Goal: Transaction & Acquisition: Book appointment/travel/reservation

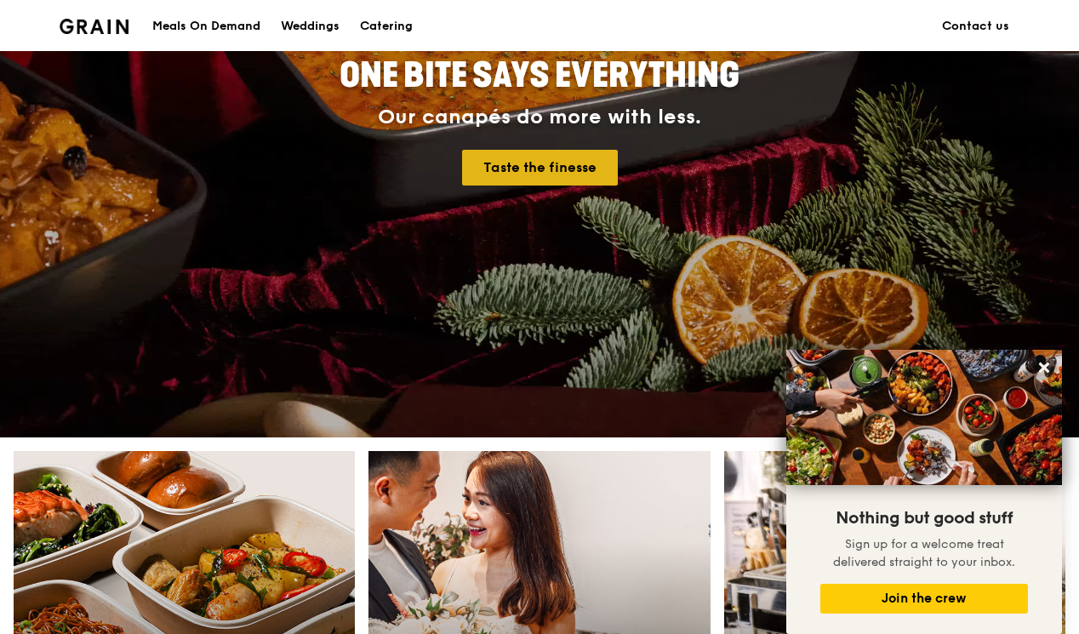
scroll to position [243, 0]
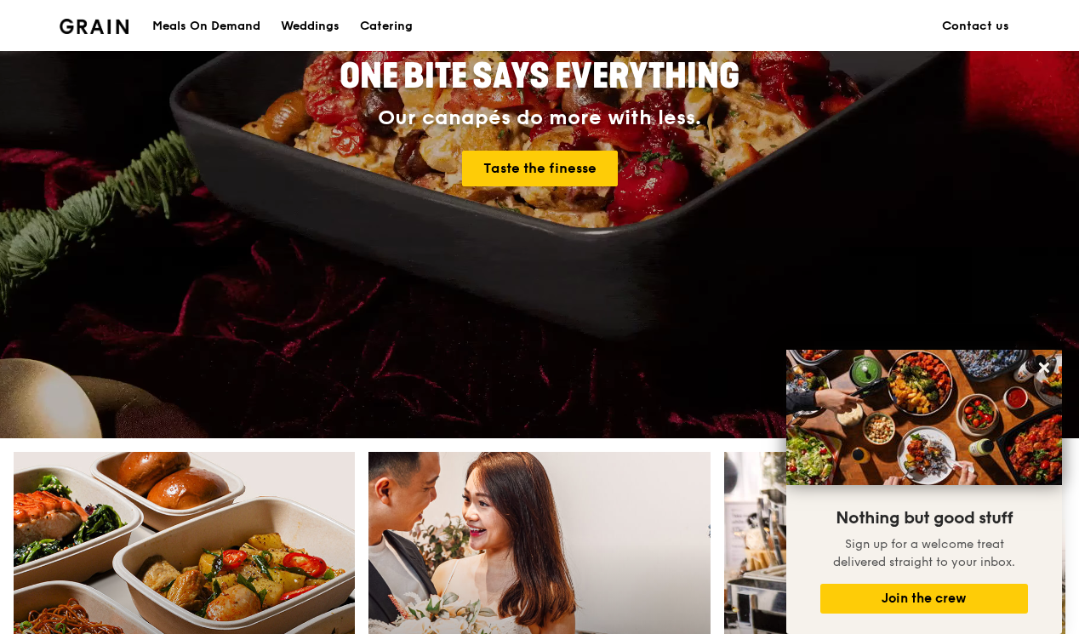
click at [235, 25] on div "Meals On Demand" at bounding box center [206, 26] width 108 height 51
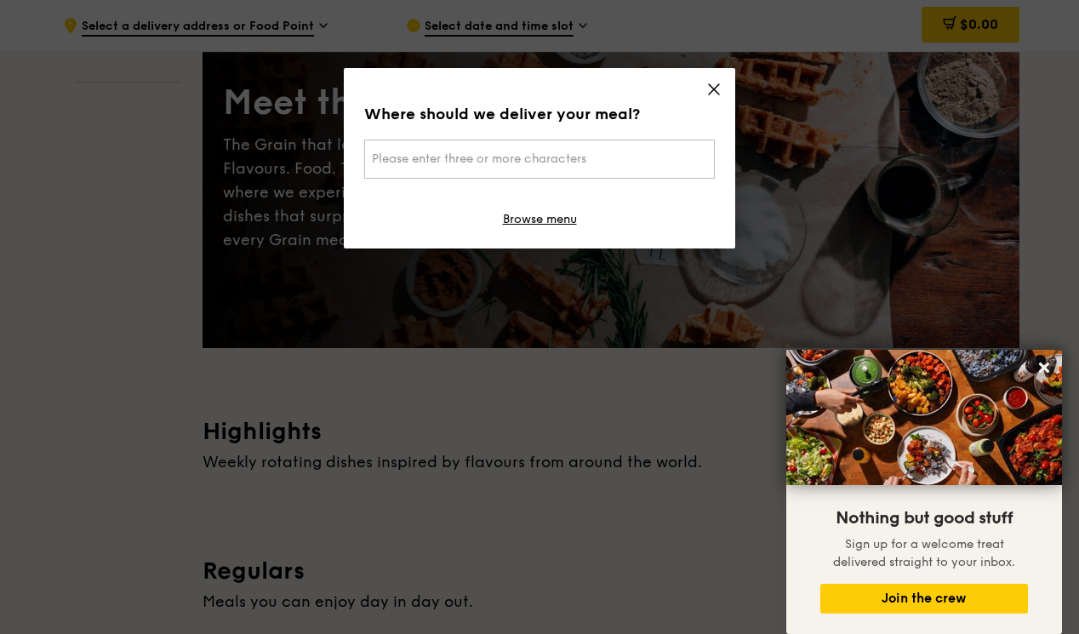
scroll to position [133, 0]
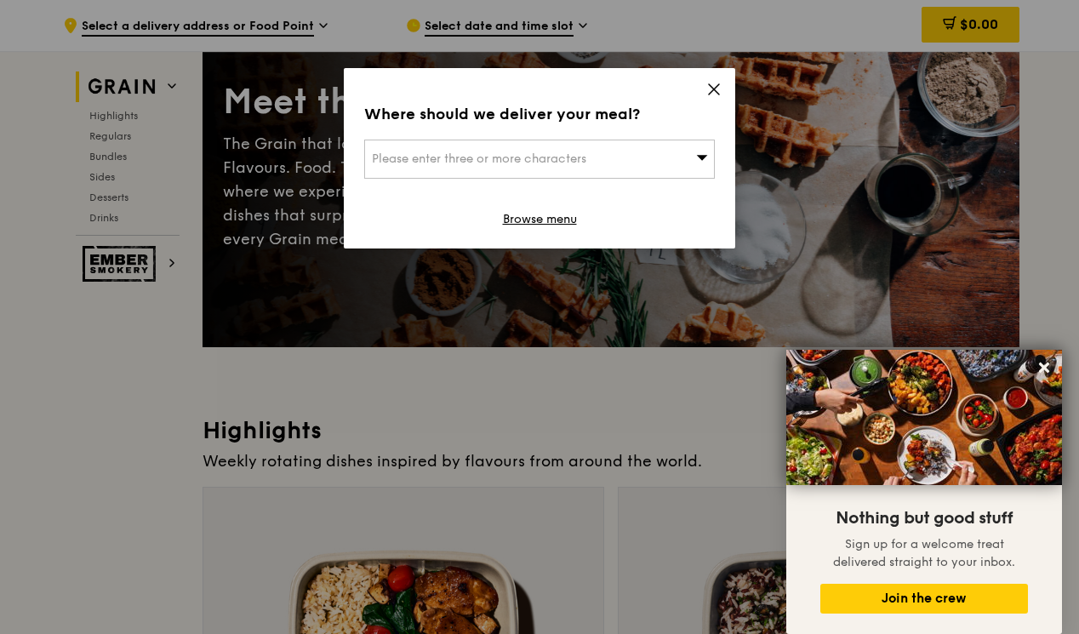
click at [715, 83] on icon at bounding box center [713, 89] width 15 height 15
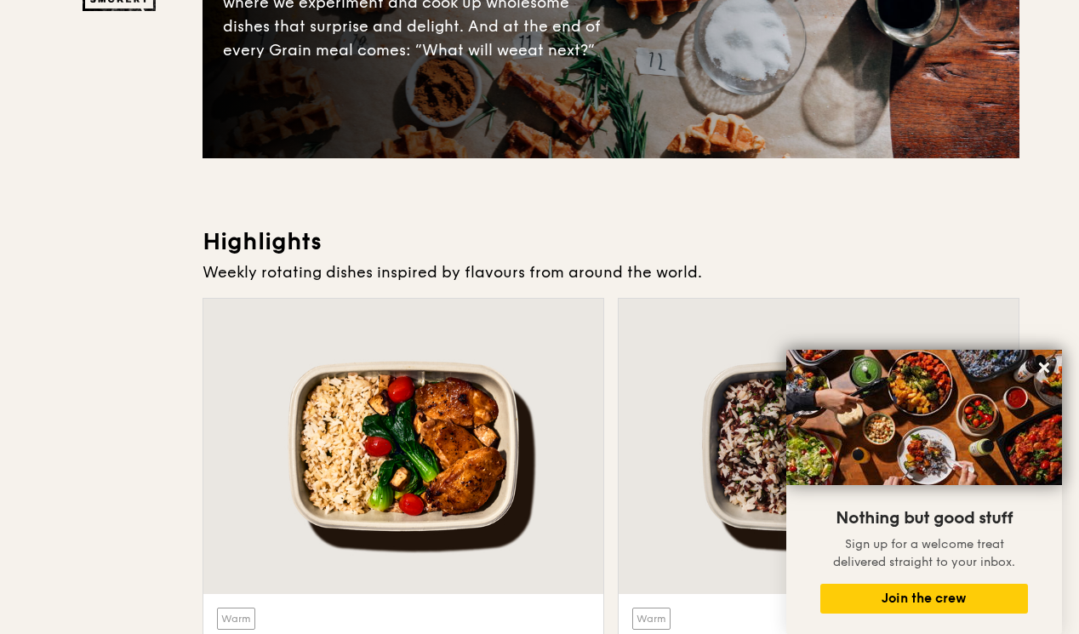
scroll to position [0, 0]
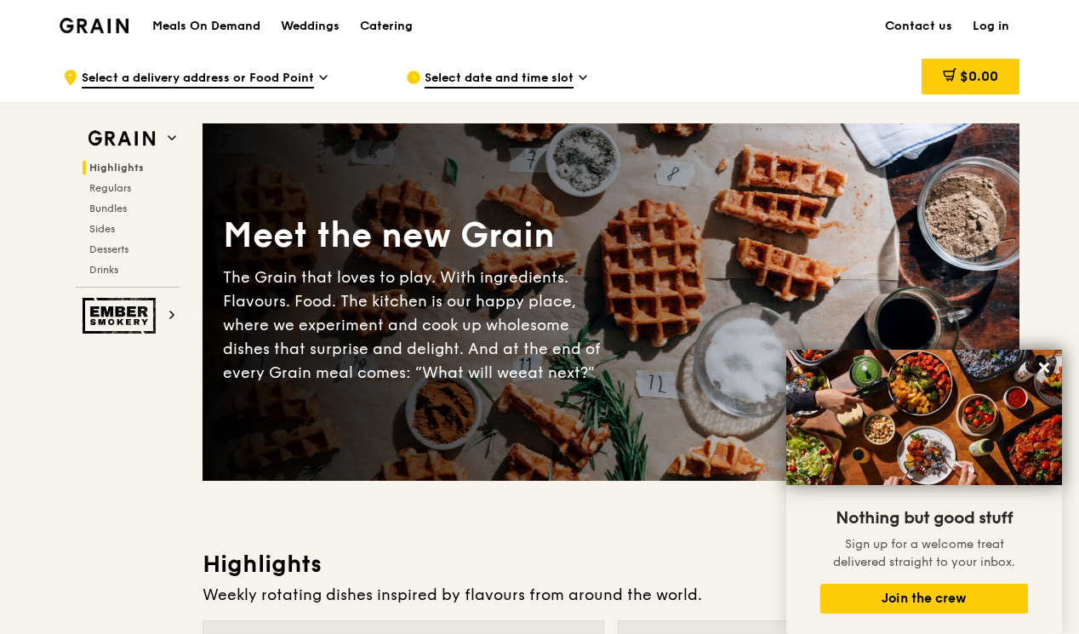
click at [101, 29] on img at bounding box center [94, 25] width 69 height 15
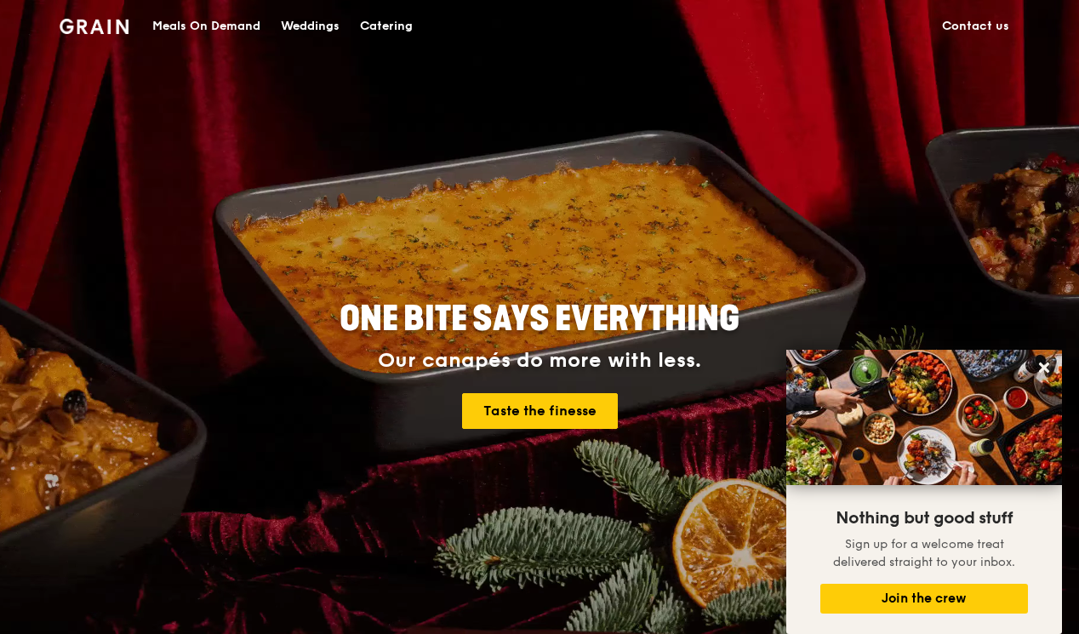
click at [385, 24] on div "Catering" at bounding box center [386, 26] width 53 height 51
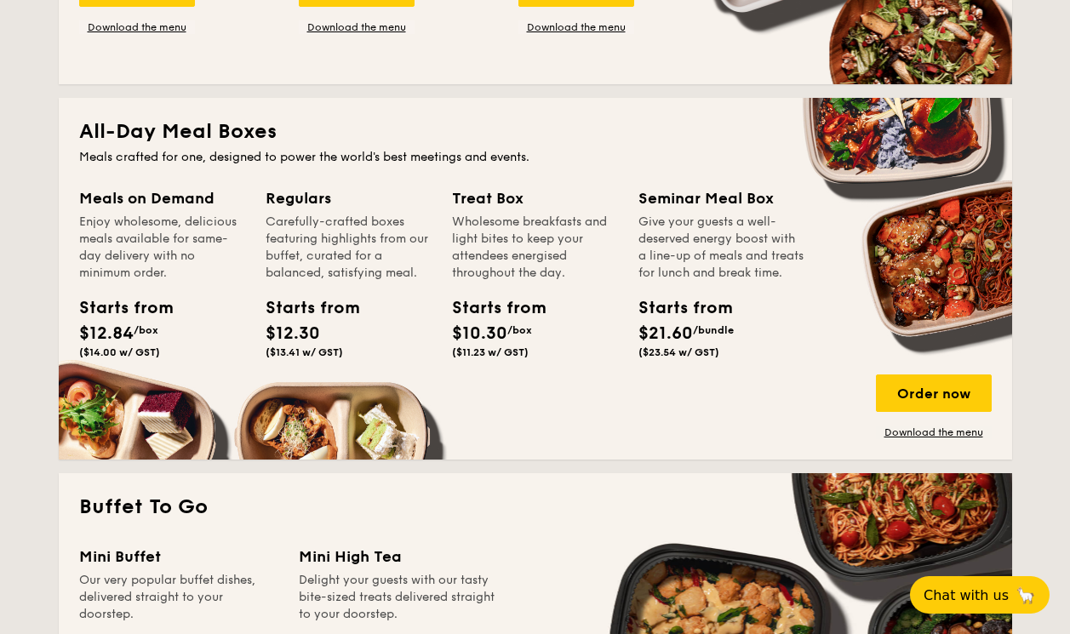
scroll to position [1048, 0]
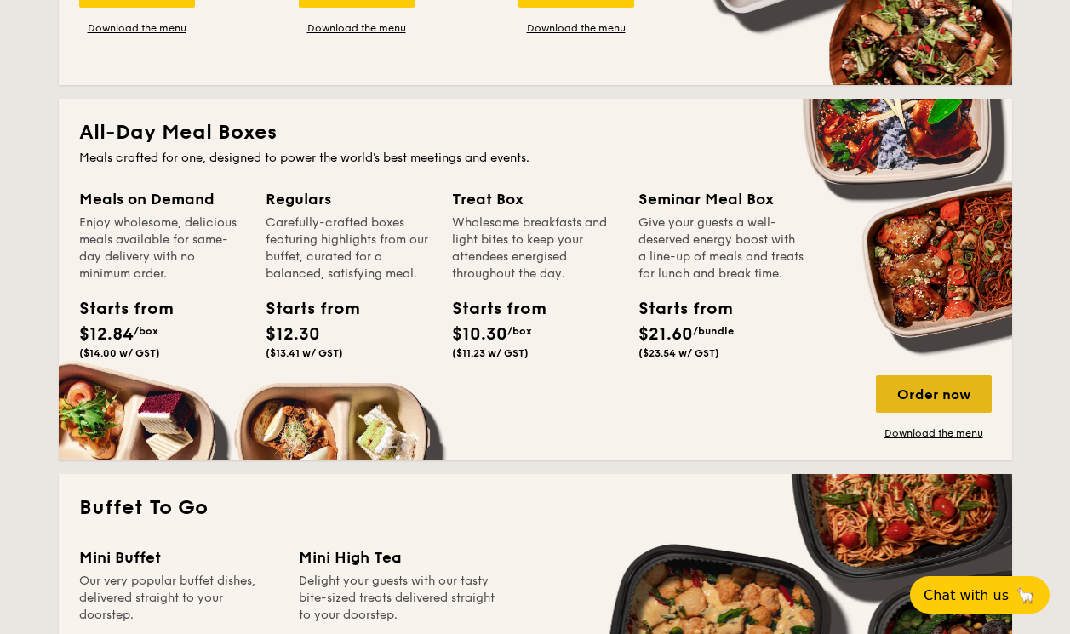
click at [908, 408] on div "Order now" at bounding box center [934, 393] width 116 height 37
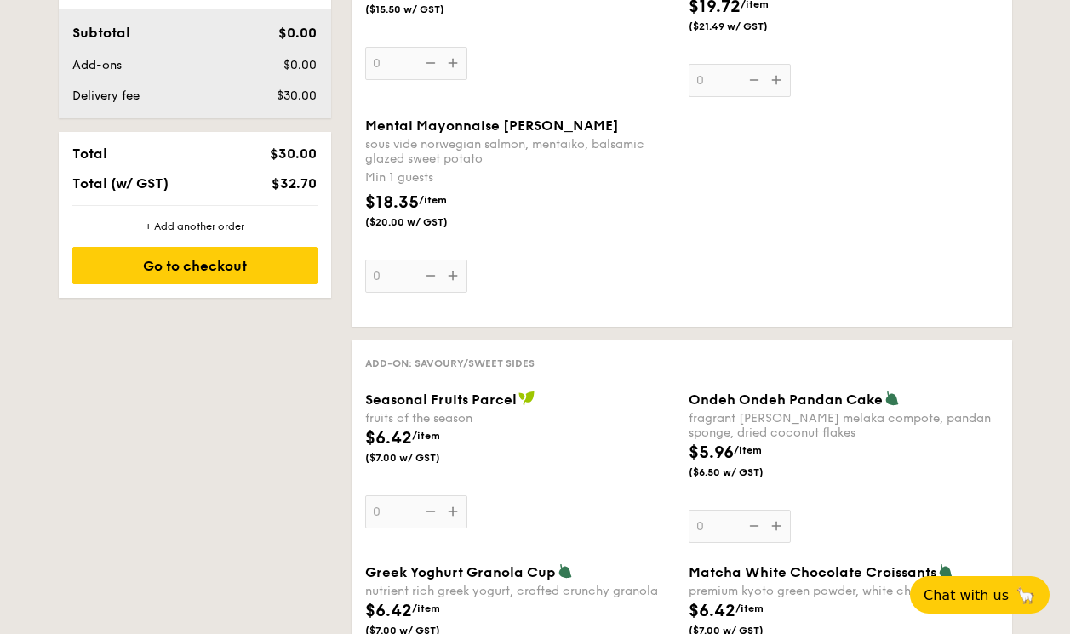
scroll to position [403, 0]
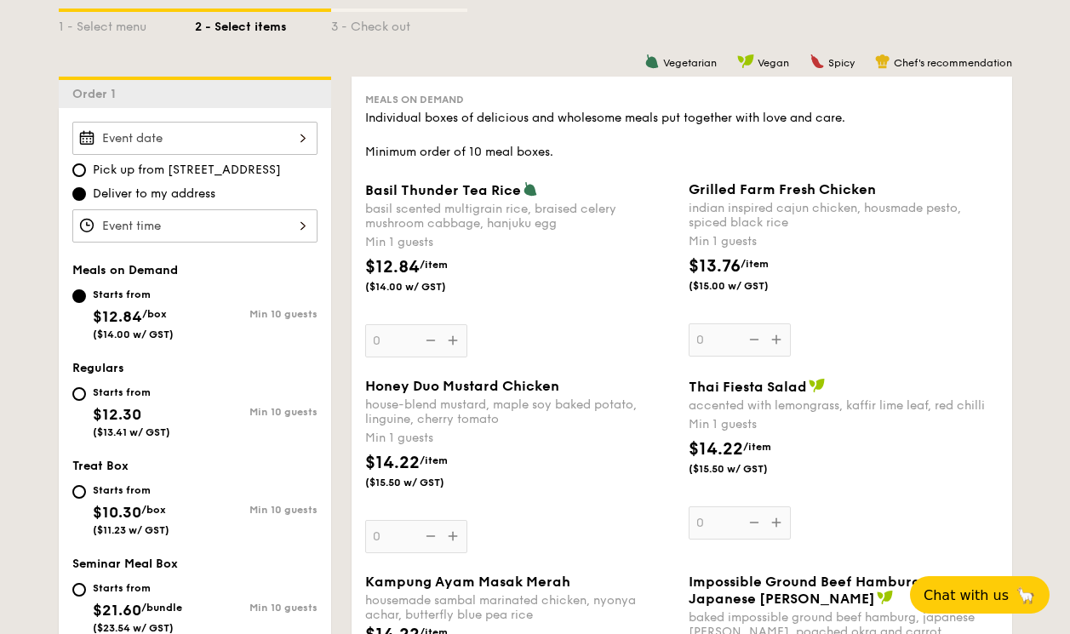
click at [284, 146] on input "Basil Thunder Tea [PERSON_NAME] scented multigrain rice, braised celery mushroo…" at bounding box center [194, 138] width 245 height 33
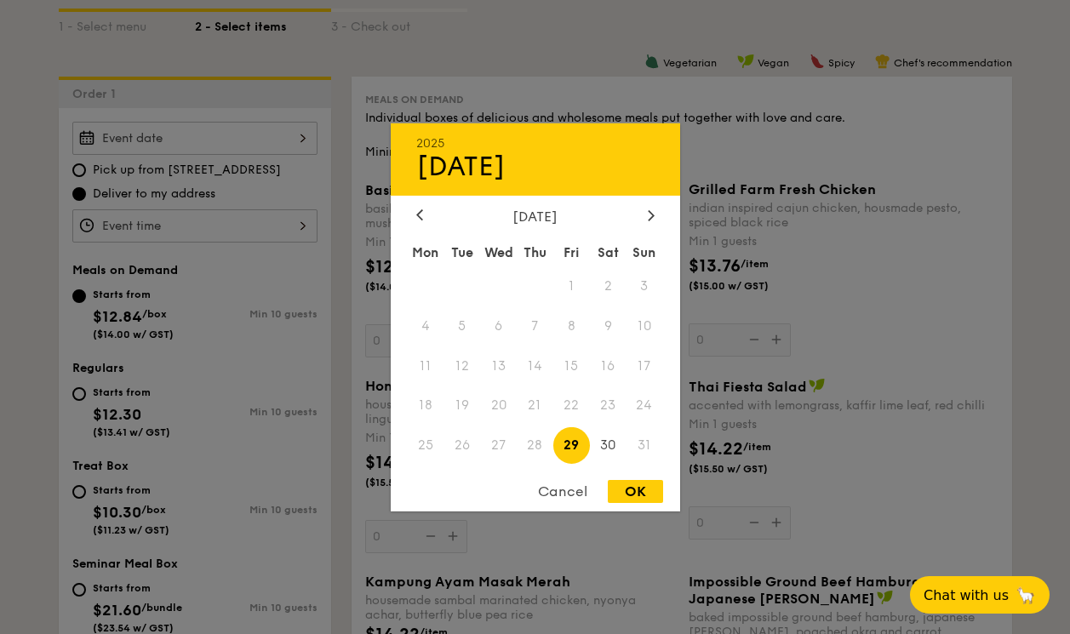
click at [499, 442] on span "27" at bounding box center [498, 445] width 37 height 37
click at [493, 435] on span "27" at bounding box center [498, 445] width 37 height 37
click at [571, 491] on div "Cancel" at bounding box center [562, 491] width 83 height 23
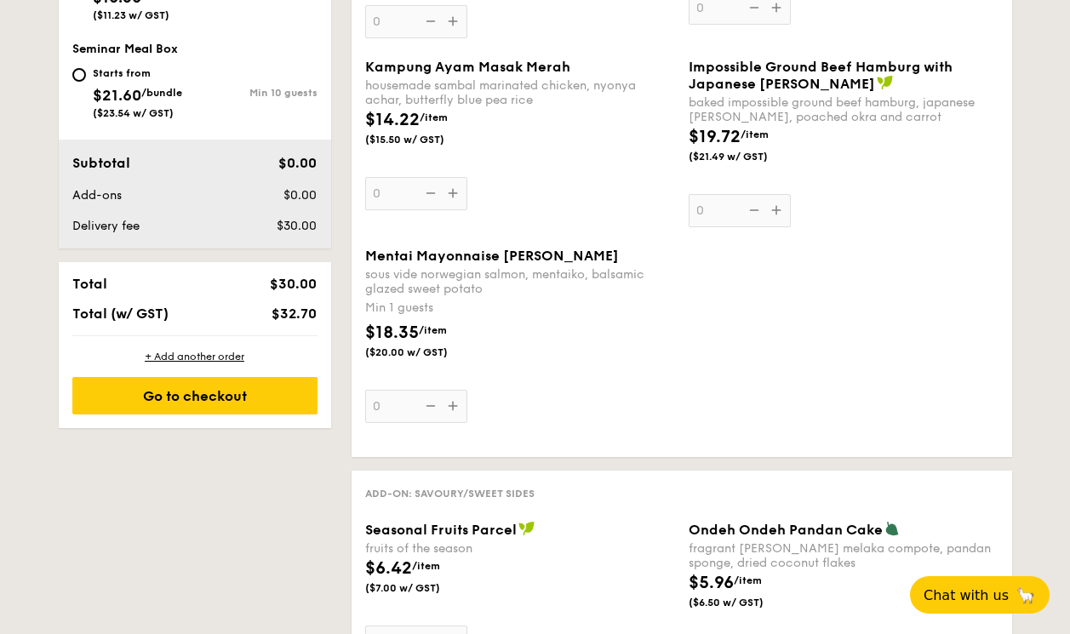
scroll to position [917, 0]
click at [99, 87] on span "$21.60" at bounding box center [117, 96] width 49 height 19
click at [86, 83] on input "Starts from $21.60 /bundle ($23.54 w/ GST) Min 10 guests" at bounding box center [79, 76] width 14 height 14
radio input "true"
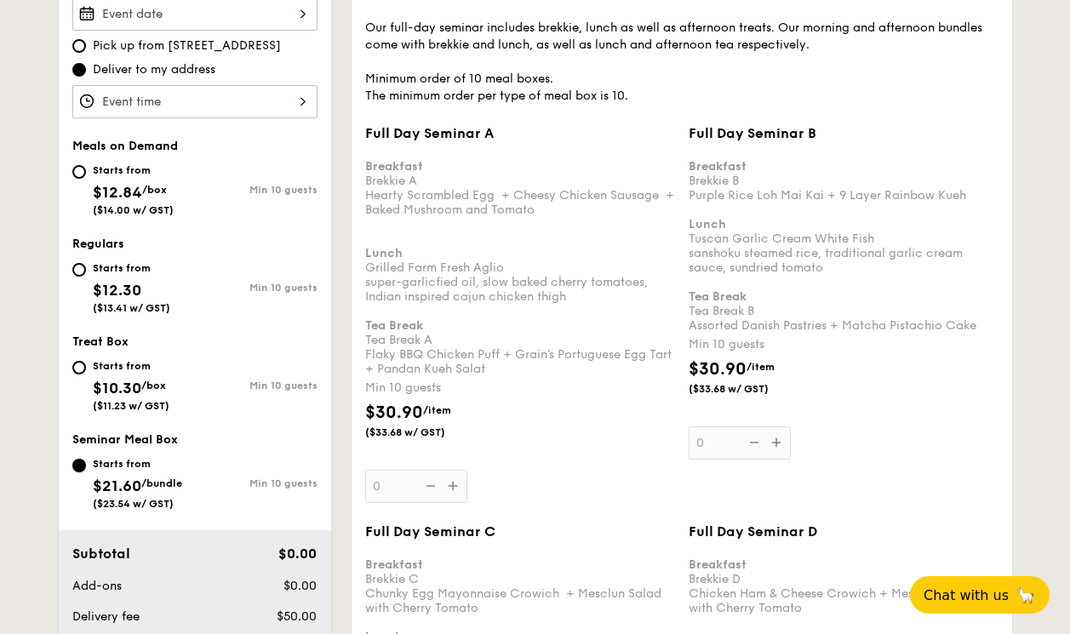
scroll to position [474, 0]
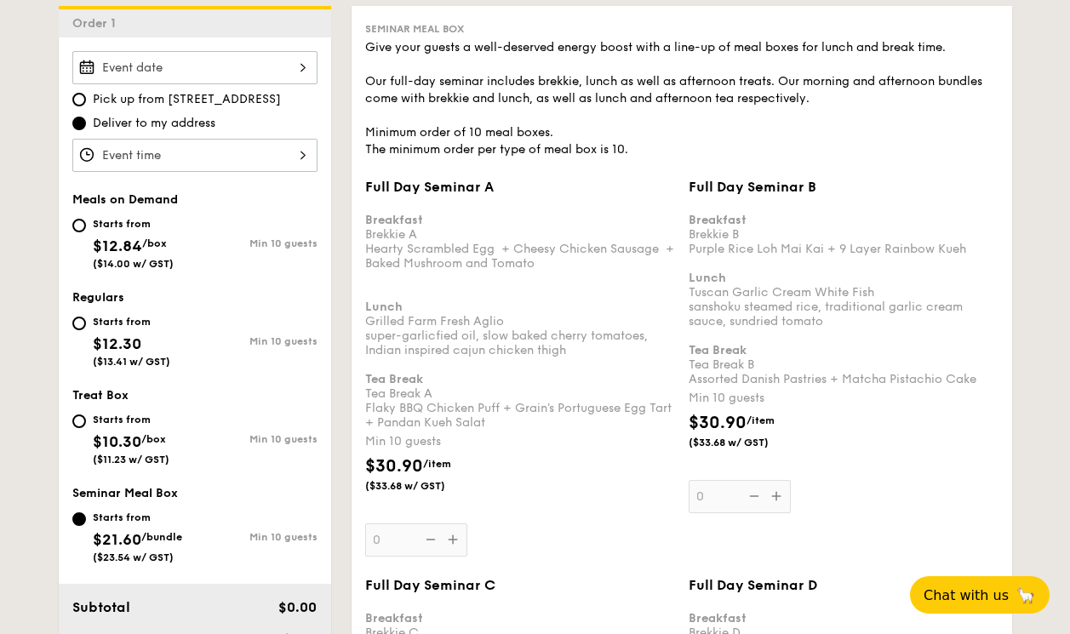
click at [186, 67] on input "Full Day Seminar A Breakfast Brekkie A Hearty Scrambled Egg  + Cheesy Chicken S…" at bounding box center [194, 67] width 245 height 33
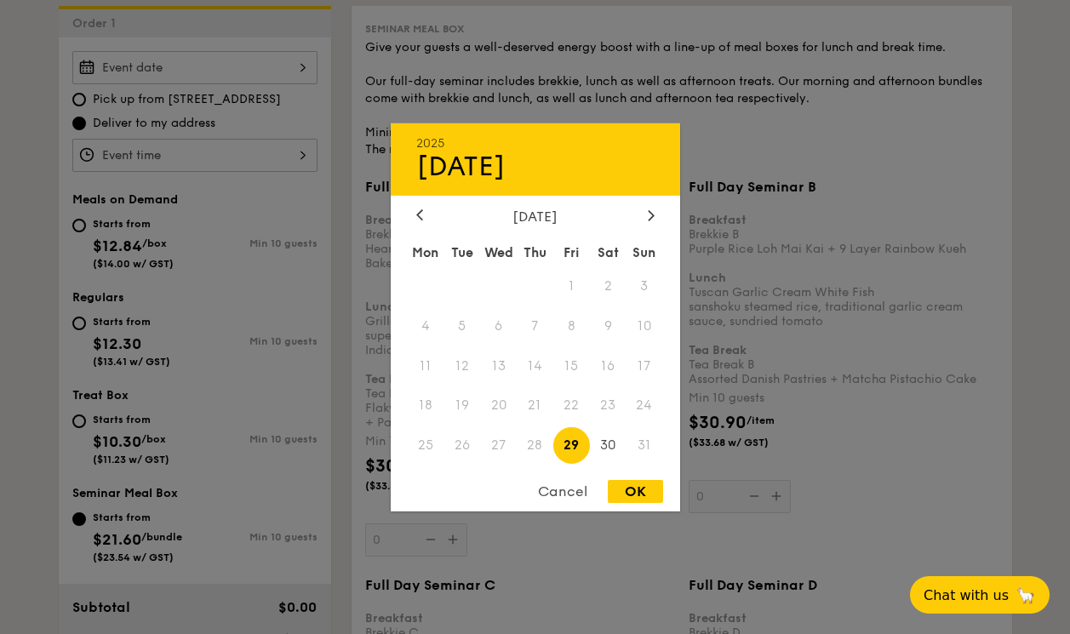
click at [569, 494] on div "Cancel" at bounding box center [562, 491] width 83 height 23
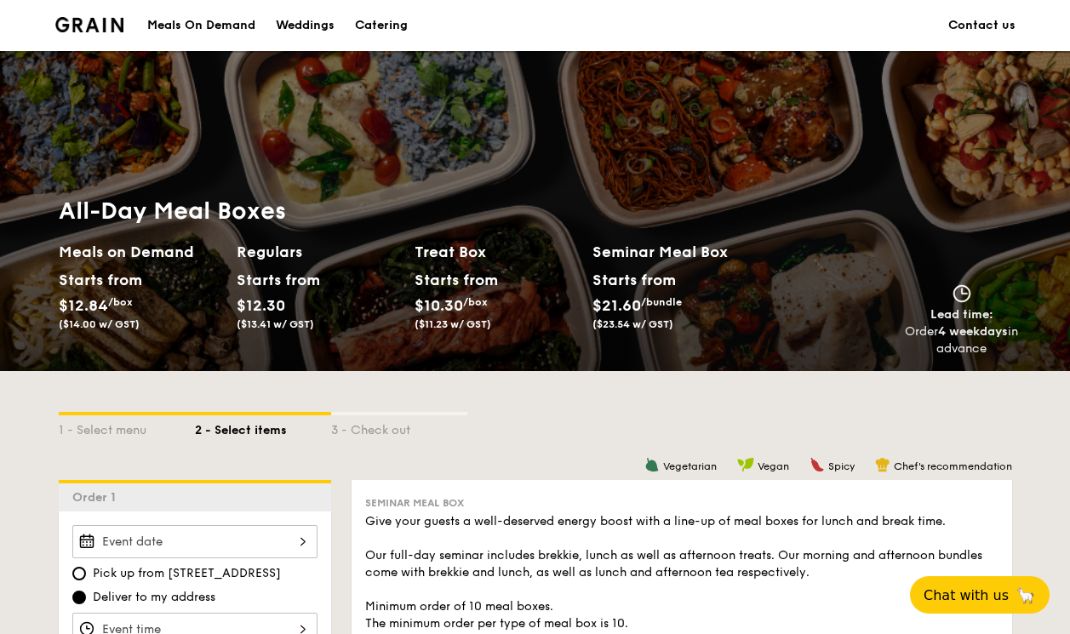
scroll to position [246, 0]
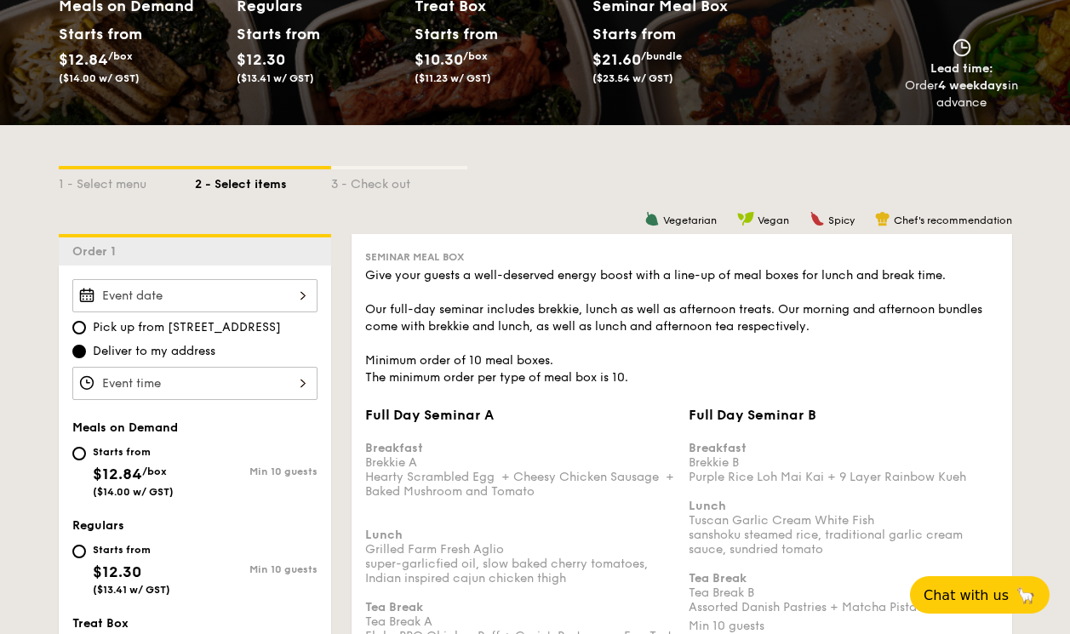
click at [242, 310] on input "Full Day Seminar A Breakfast Brekkie A Hearty Scrambled Egg  + Cheesy Chicken S…" at bounding box center [194, 295] width 245 height 33
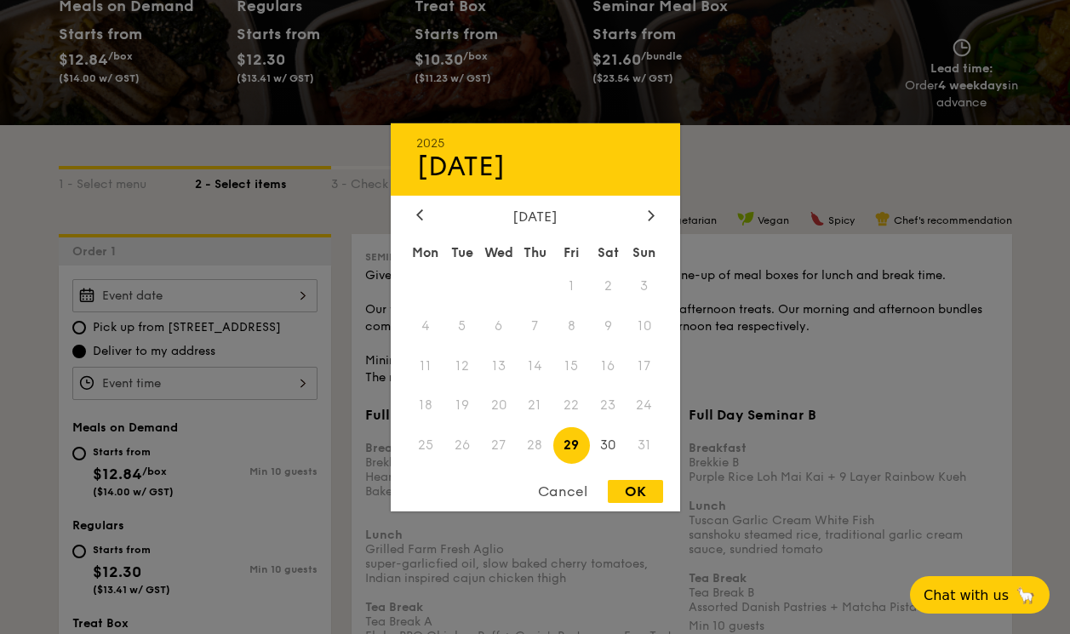
click at [500, 446] on span "27" at bounding box center [498, 445] width 37 height 37
click at [558, 488] on div "Cancel" at bounding box center [562, 491] width 83 height 23
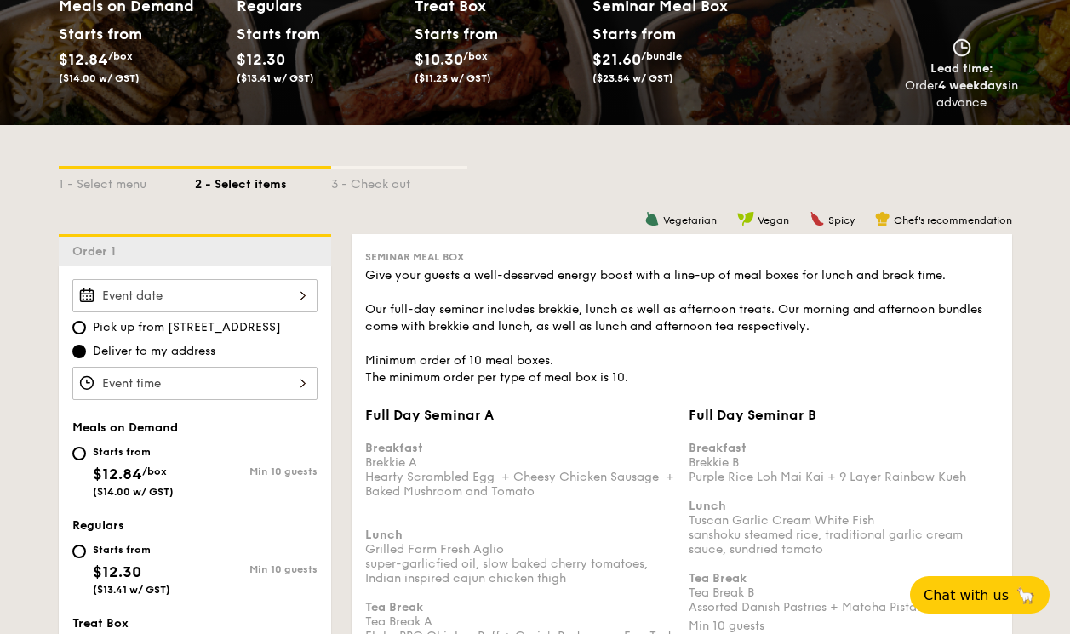
click at [257, 281] on input "Full Day Seminar A Breakfast Brekkie A Hearty Scrambled Egg  + Cheesy Chicken S…" at bounding box center [194, 295] width 245 height 33
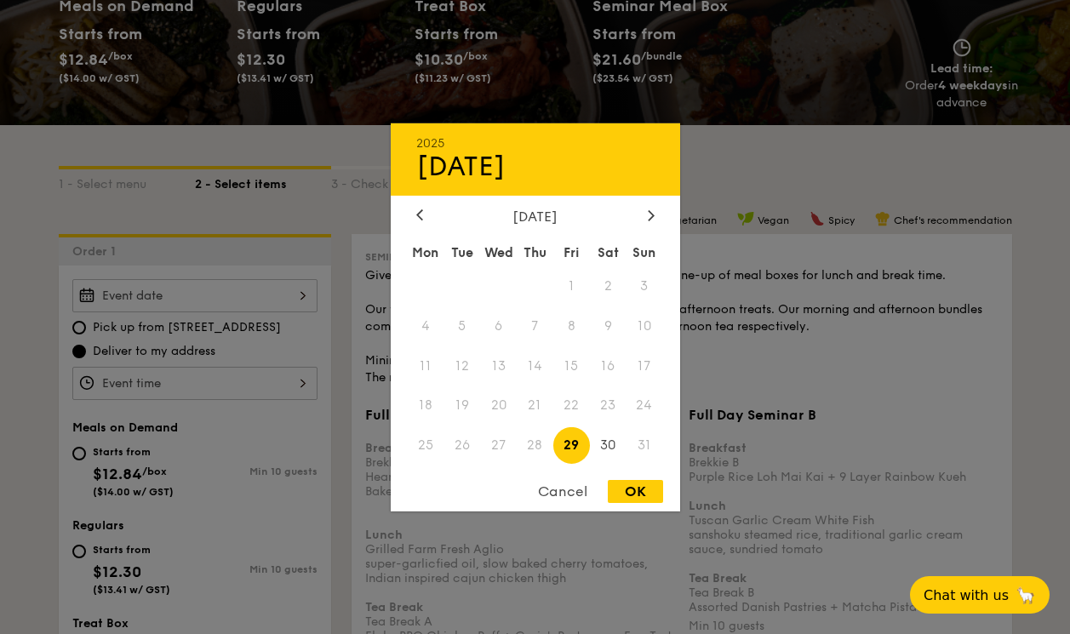
click at [488, 445] on span "27" at bounding box center [498, 445] width 37 height 37
click at [574, 490] on div "Cancel" at bounding box center [562, 491] width 83 height 23
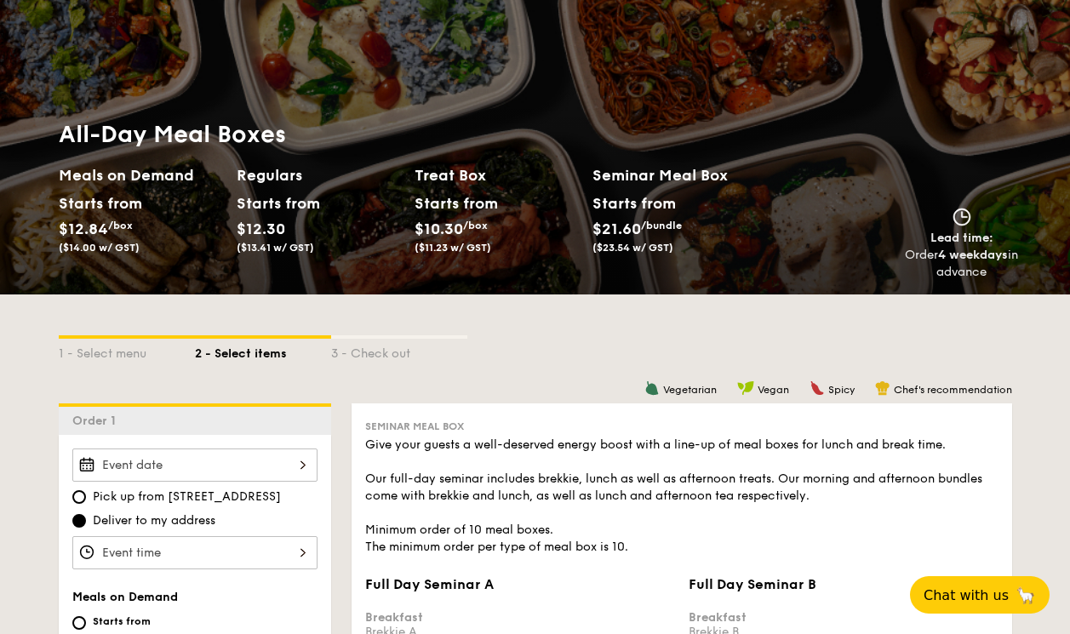
scroll to position [0, 0]
